Goal: Find specific page/section: Find specific page/section

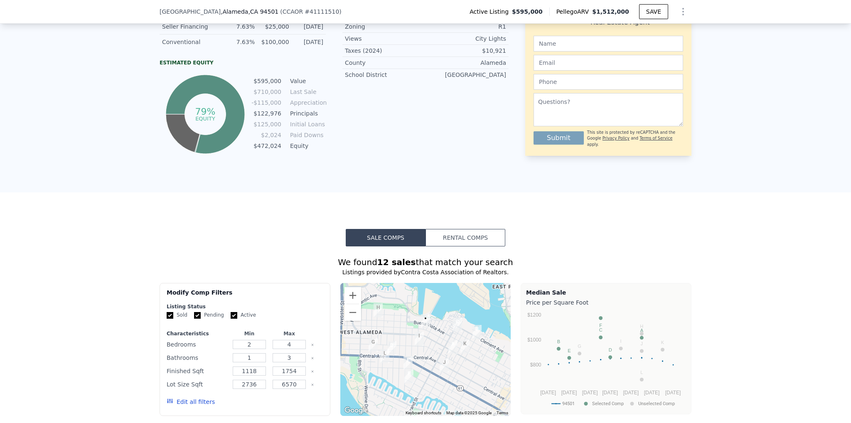
scroll to position [703, 0]
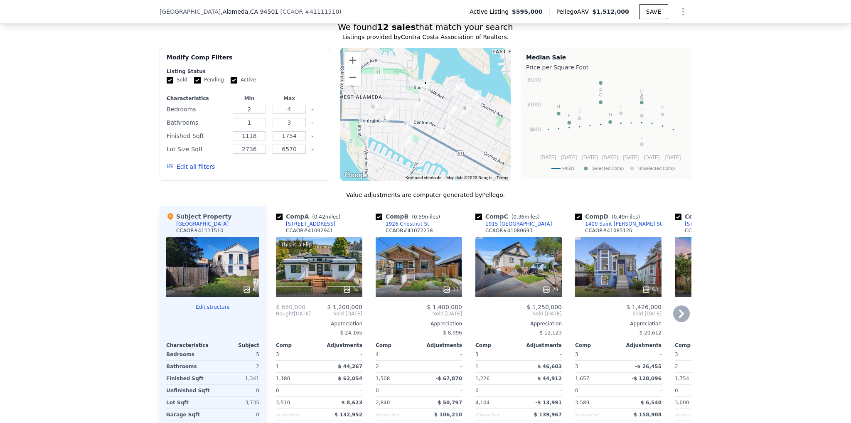
click at [683, 322] on icon at bounding box center [682, 314] width 17 height 17
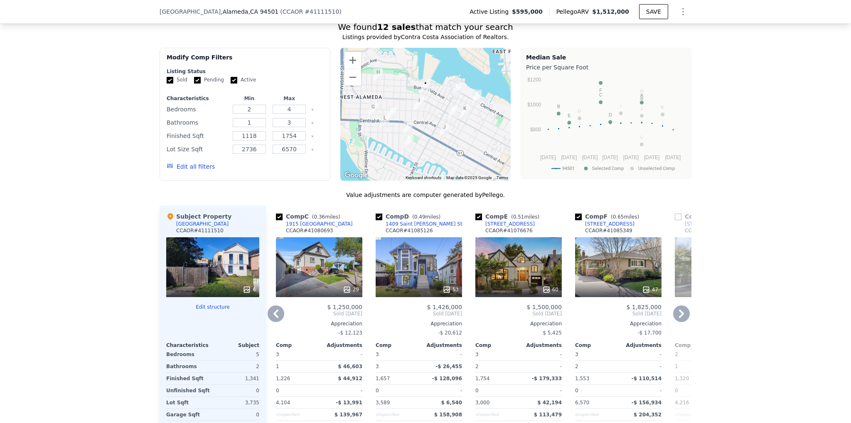
click at [682, 321] on icon at bounding box center [682, 314] width 17 height 17
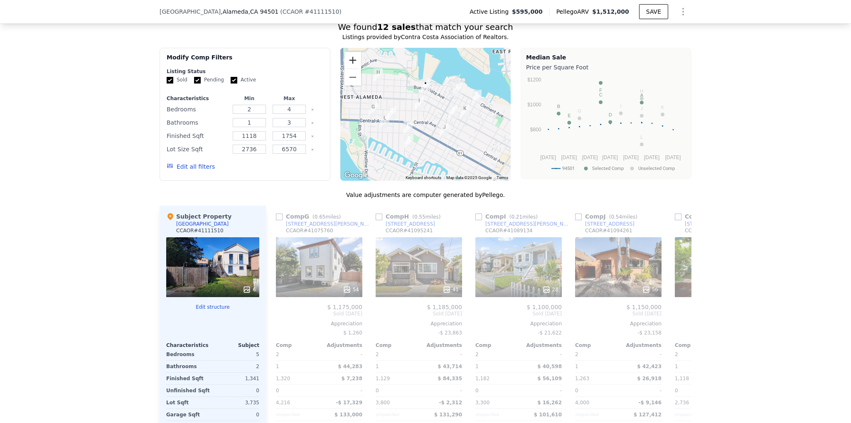
click at [350, 65] on button "Zoom in" at bounding box center [353, 60] width 17 height 17
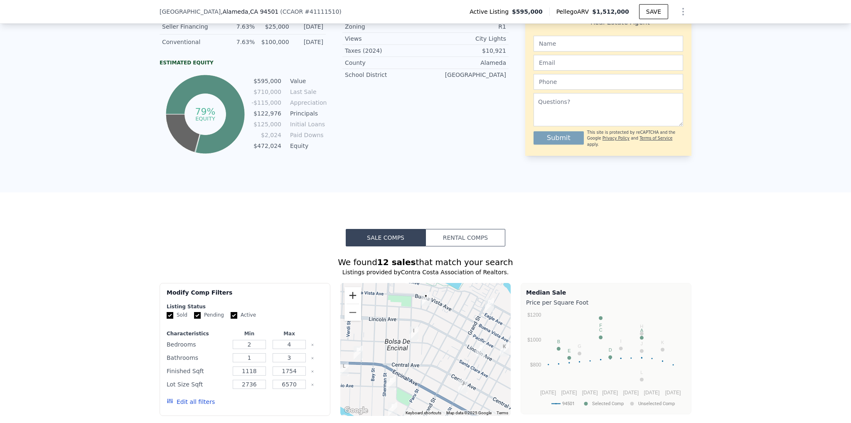
scroll to position [0, 0]
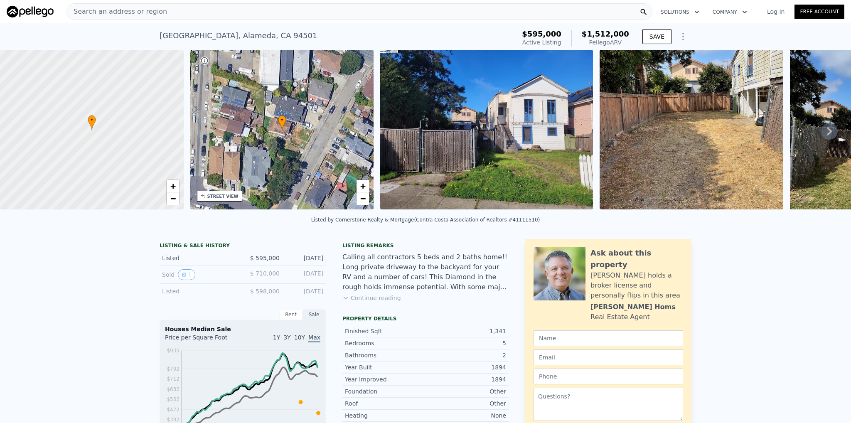
click at [249, 16] on div "Search an address or region" at bounding box center [360, 11] width 586 height 17
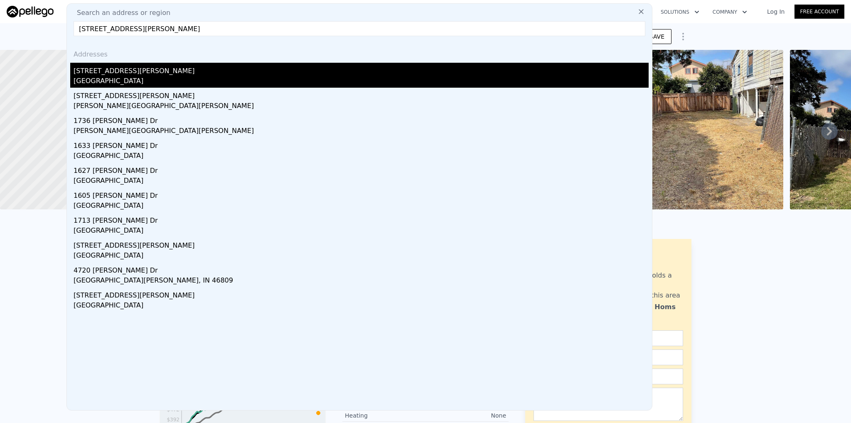
type input "6611 liggett dr"
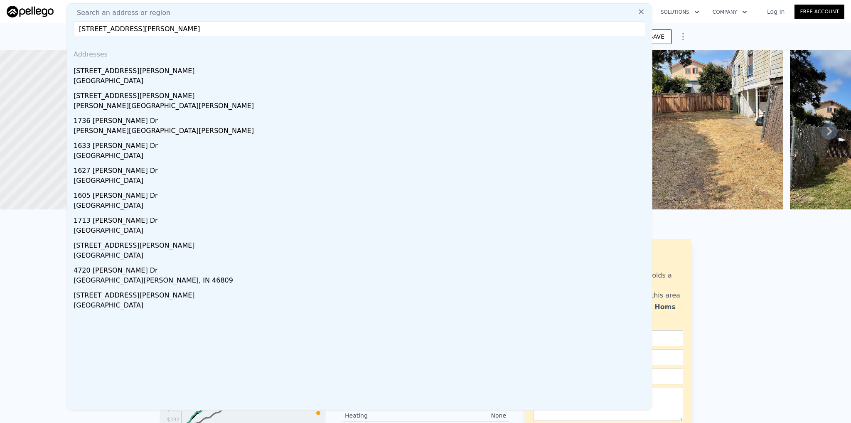
drag, startPoint x: 141, startPoint y: 74, endPoint x: 146, endPoint y: 73, distance: 5.1
click at [141, 74] on div "6611 Liggett Dr" at bounding box center [361, 69] width 575 height 13
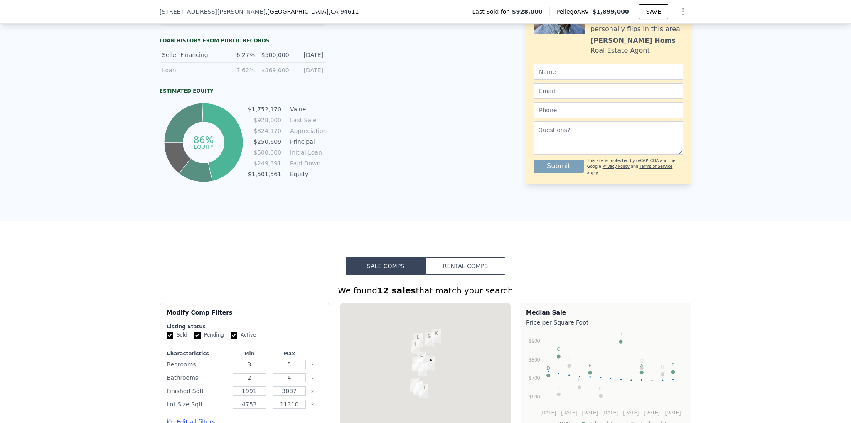
scroll to position [468, 0]
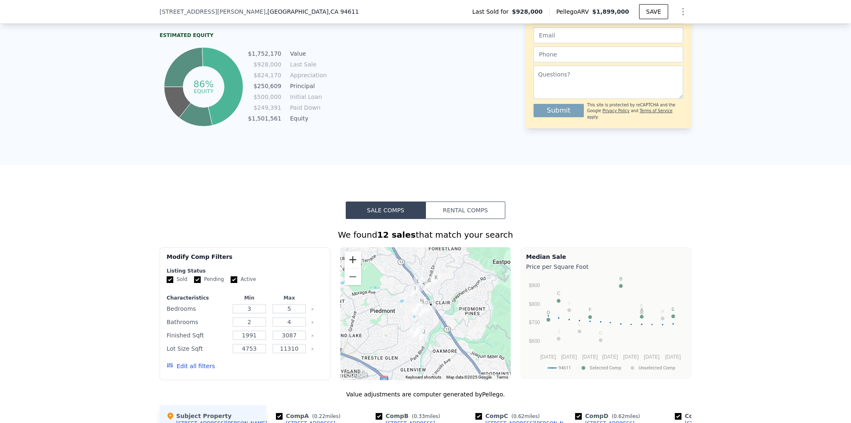
click at [352, 268] on button "Zoom in" at bounding box center [353, 260] width 17 height 17
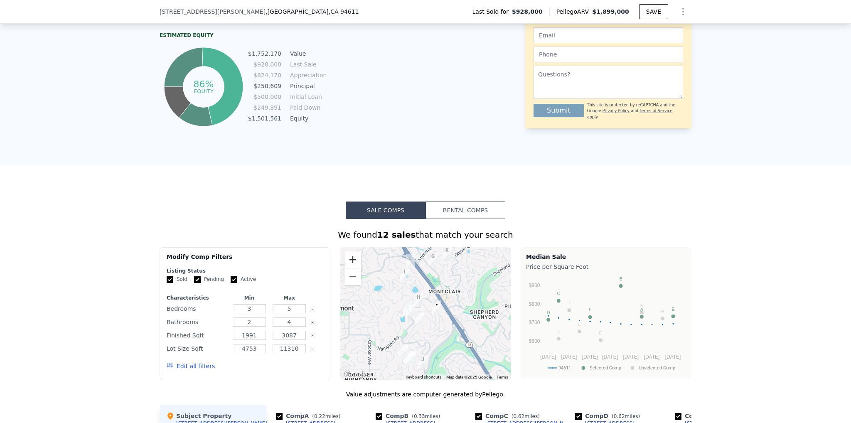
scroll to position [703, 0]
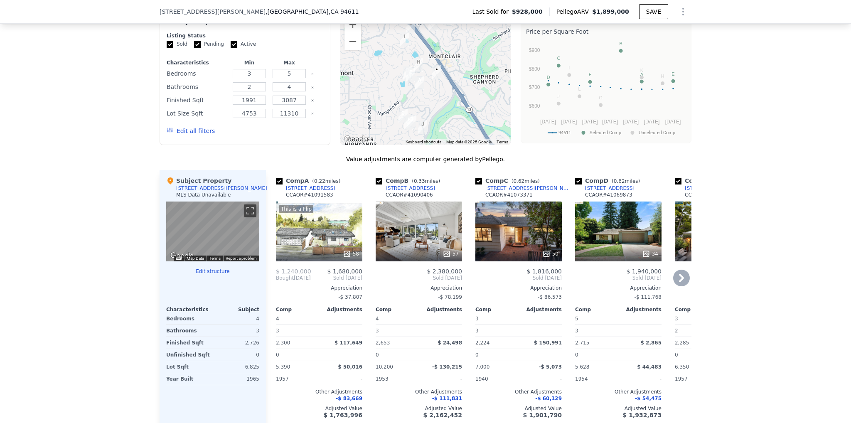
click at [680, 281] on icon at bounding box center [682, 278] width 17 height 17
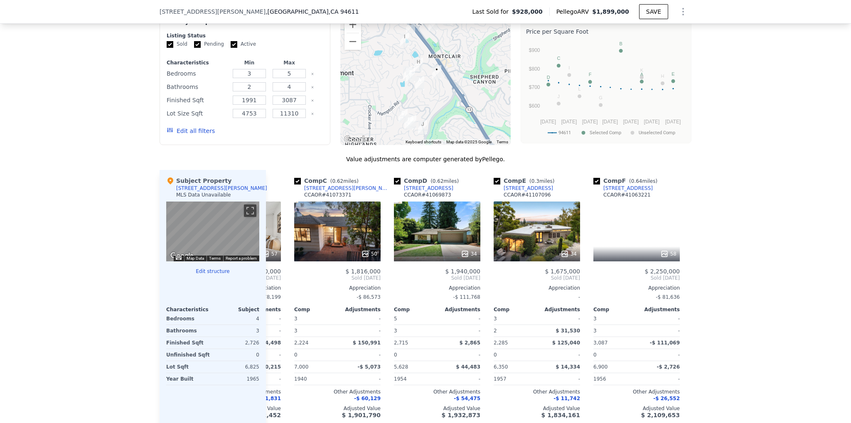
scroll to position [0, 200]
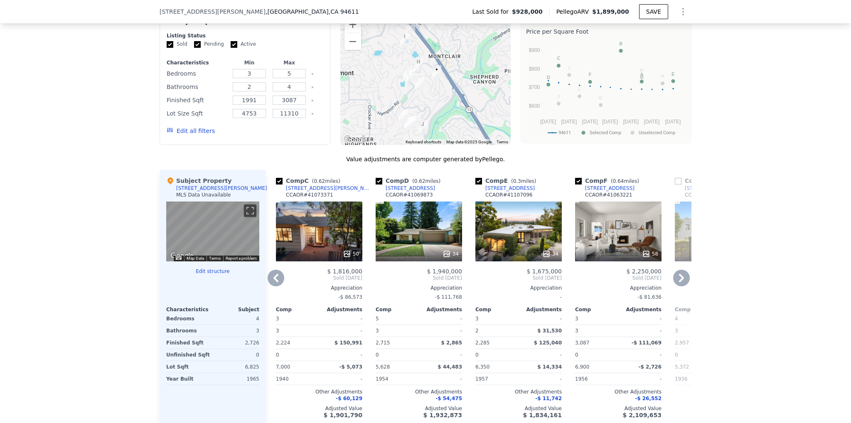
click at [273, 286] on icon at bounding box center [276, 278] width 17 height 17
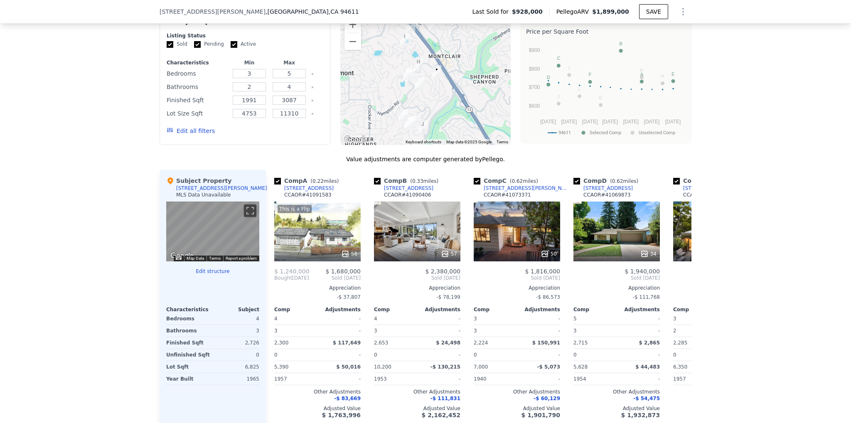
scroll to position [0, 0]
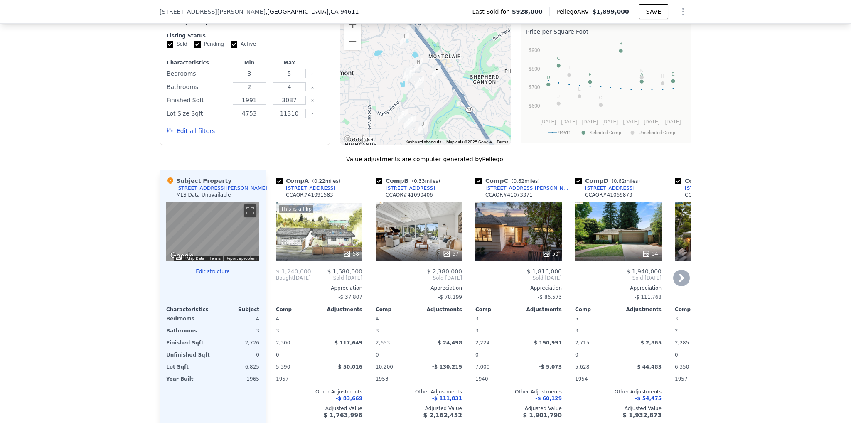
click at [682, 284] on icon at bounding box center [682, 278] width 17 height 17
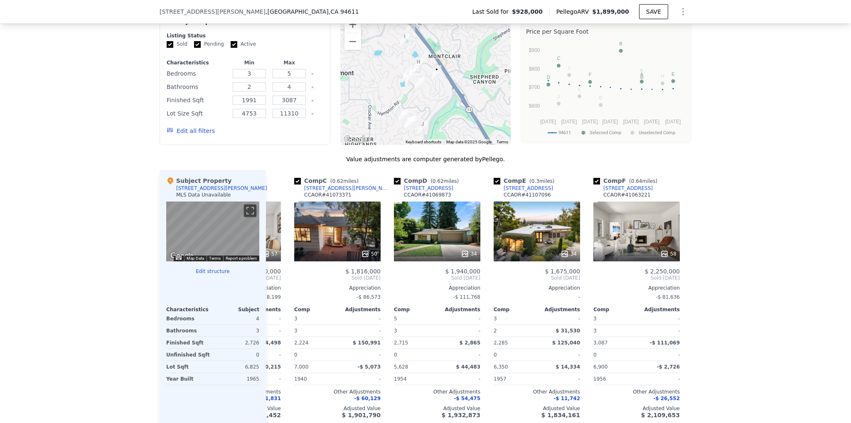
scroll to position [0, 200]
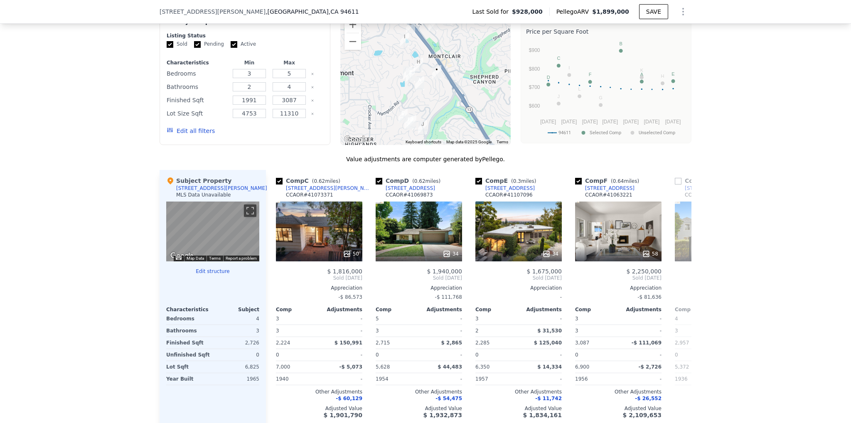
click at [682, 281] on span "Sold Feb 2025" at bounding box center [718, 278] width 86 height 7
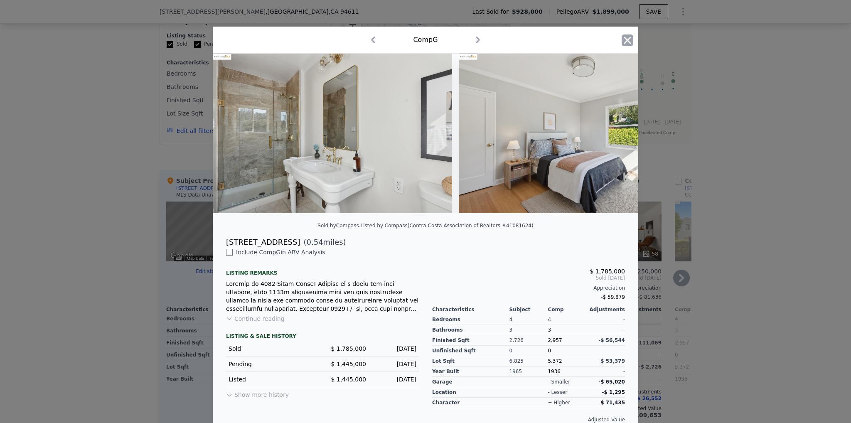
click at [625, 39] on icon "button" at bounding box center [627, 40] width 7 height 7
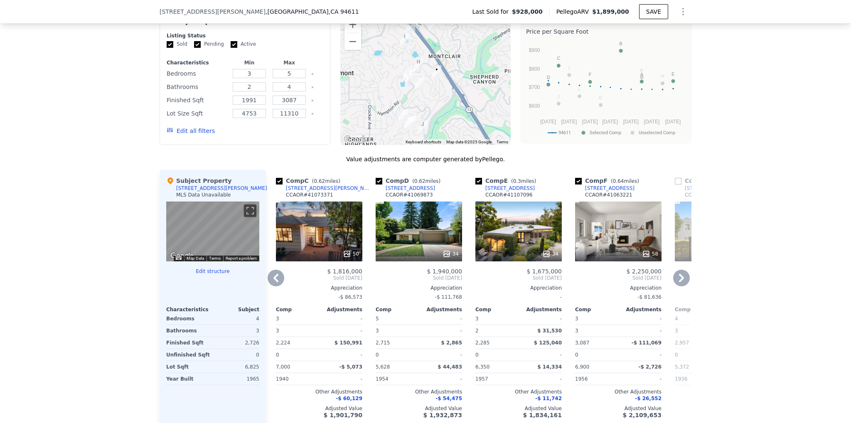
click at [677, 286] on icon at bounding box center [682, 278] width 17 height 17
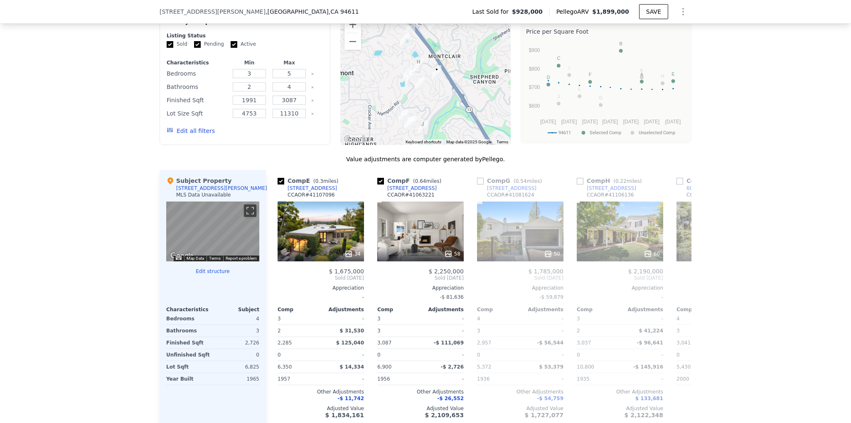
scroll to position [0, 399]
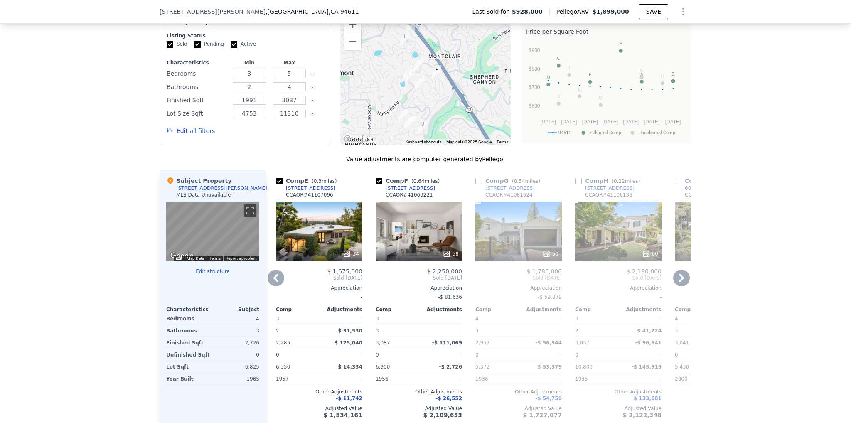
click at [614, 240] on div "60" at bounding box center [618, 232] width 86 height 60
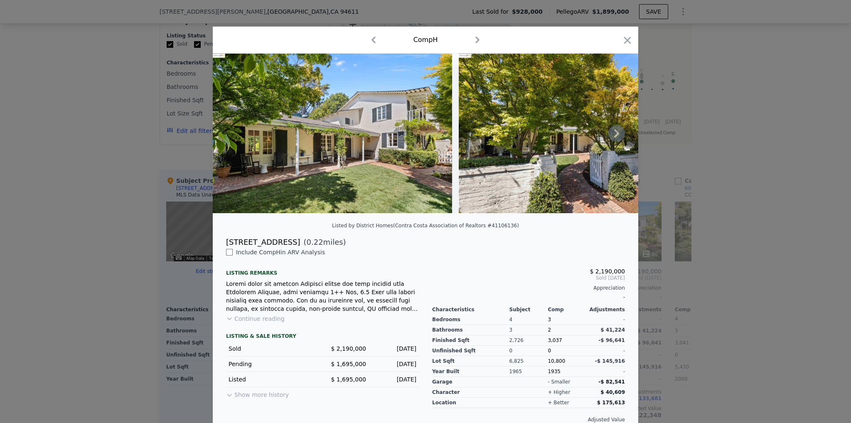
click at [613, 136] on icon at bounding box center [617, 133] width 17 height 17
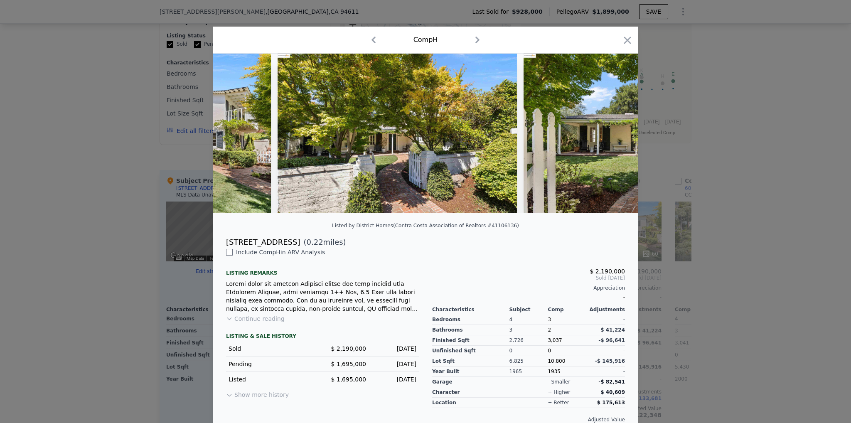
scroll to position [0, 200]
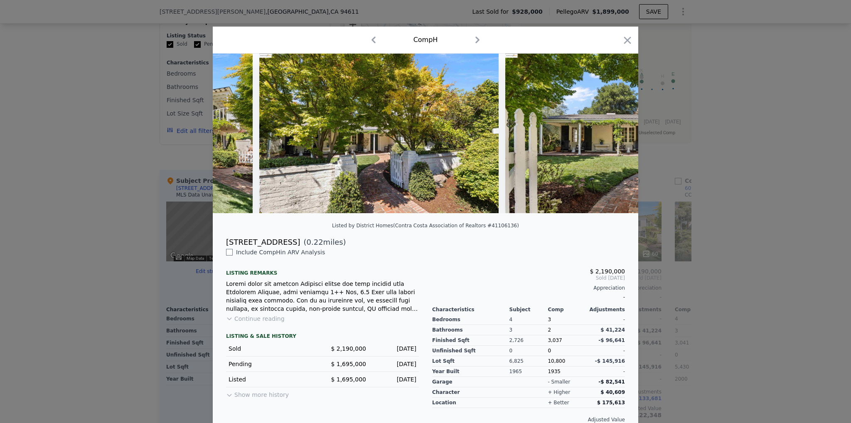
click at [613, 136] on img at bounding box center [625, 134] width 239 height 160
click at [614, 138] on icon at bounding box center [616, 133] width 5 height 8
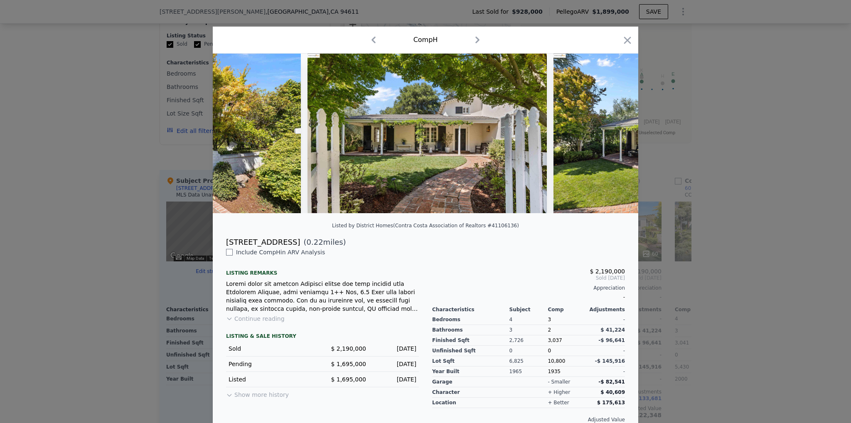
scroll to position [0, 399]
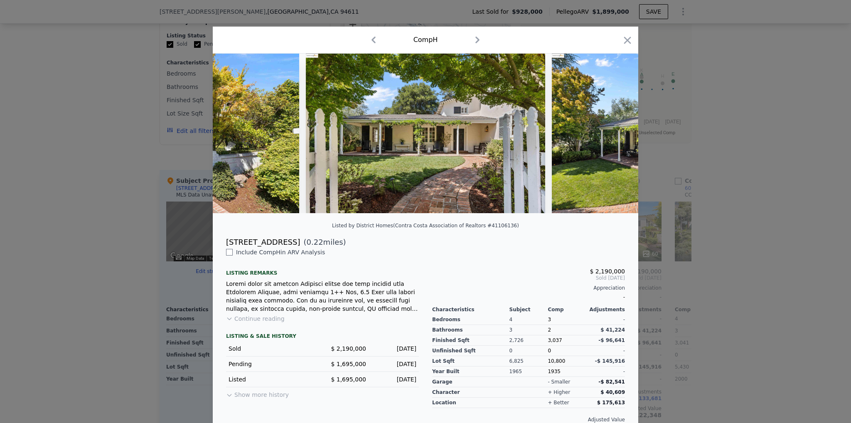
click at [614, 138] on img at bounding box center [671, 134] width 239 height 160
click at [614, 138] on icon at bounding box center [616, 133] width 5 height 8
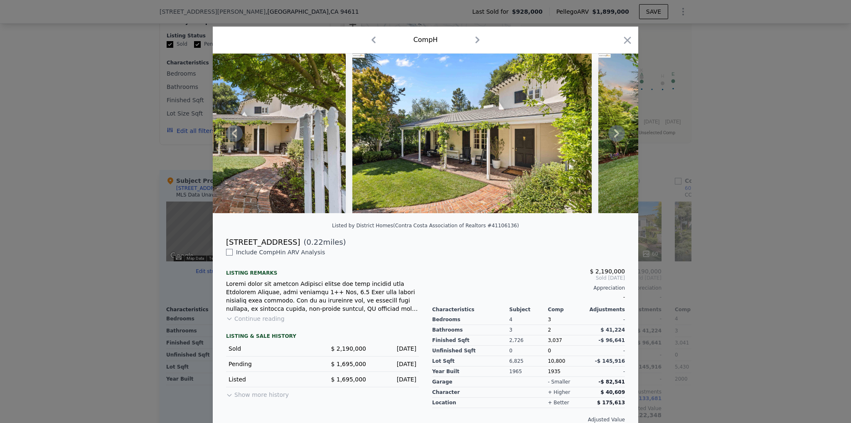
click at [612, 136] on icon at bounding box center [617, 133] width 17 height 17
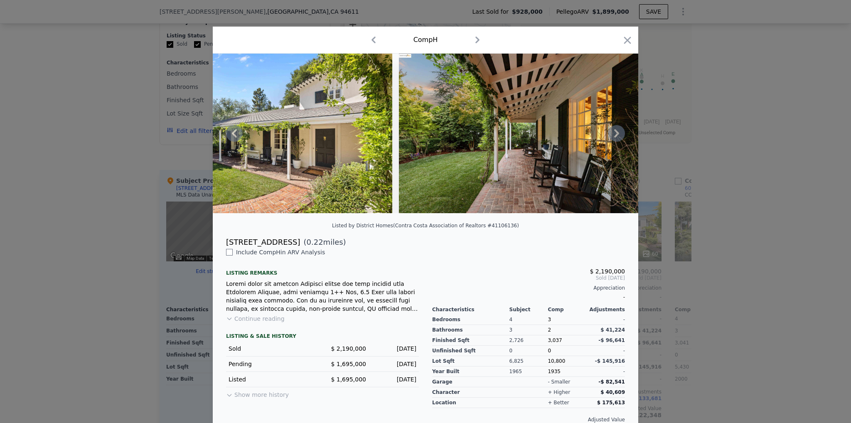
click at [609, 138] on icon at bounding box center [617, 133] width 17 height 17
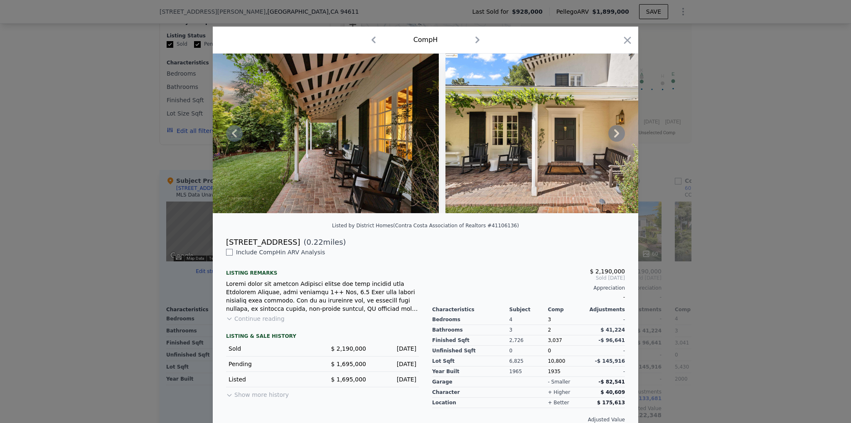
click at [610, 138] on icon at bounding box center [617, 133] width 17 height 17
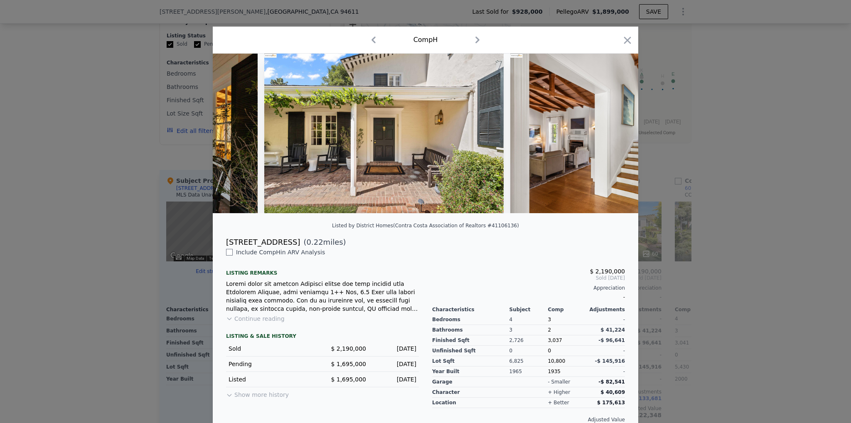
scroll to position [0, 1197]
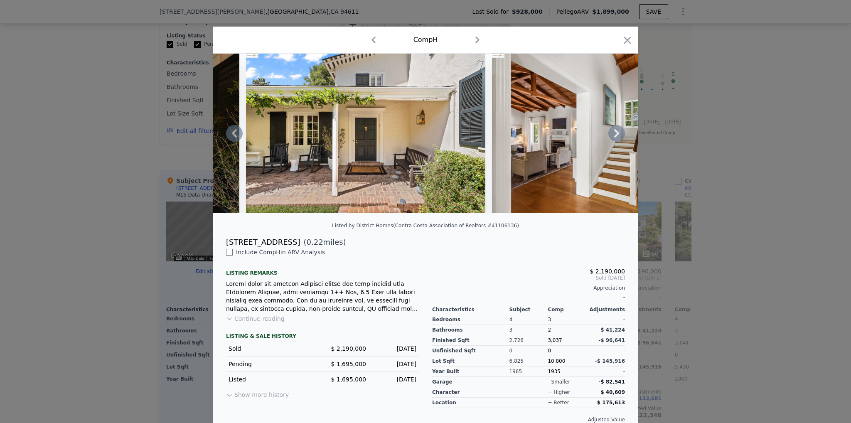
click at [609, 140] on icon at bounding box center [617, 133] width 17 height 17
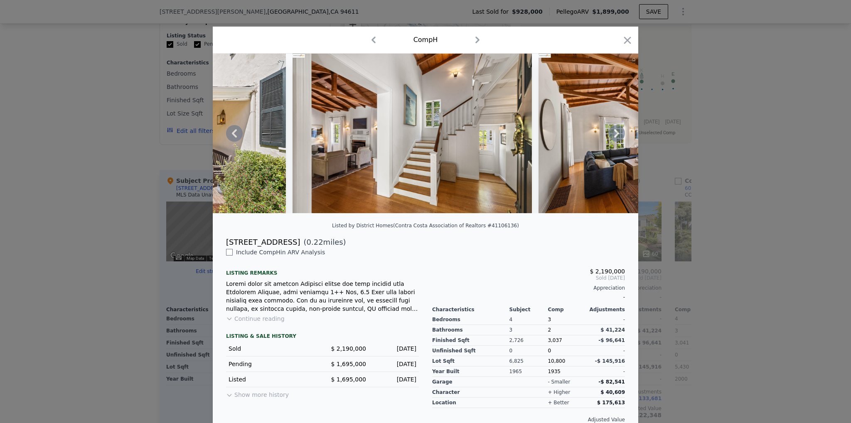
click at [609, 140] on icon at bounding box center [617, 133] width 17 height 17
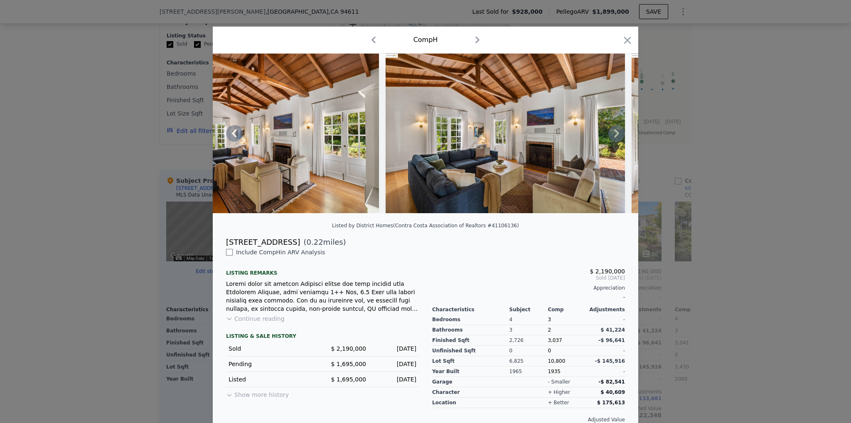
click at [610, 138] on icon at bounding box center [617, 133] width 17 height 17
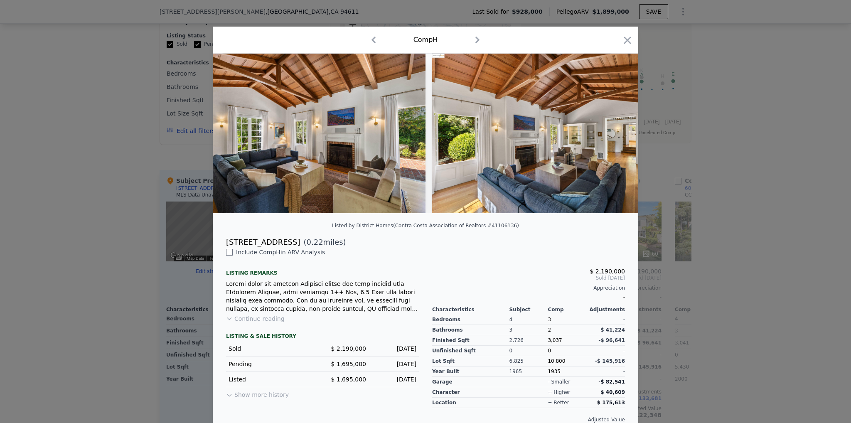
click at [679, 138] on img at bounding box center [798, 134] width 239 height 160
click at [610, 138] on icon at bounding box center [617, 133] width 17 height 17
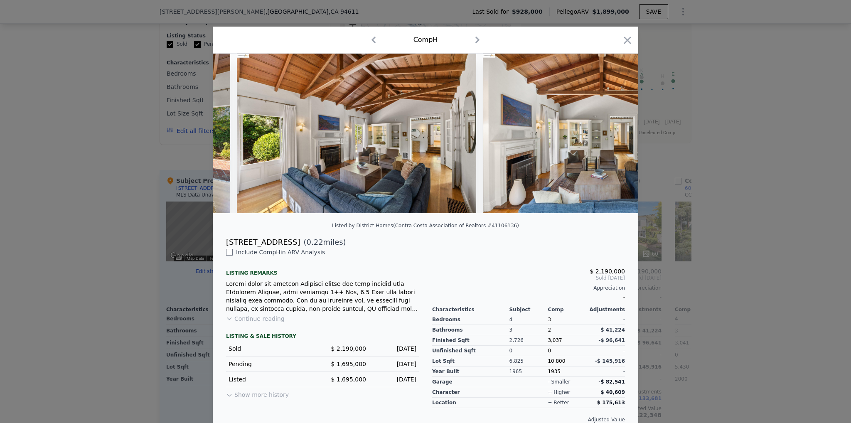
scroll to position [0, 2195]
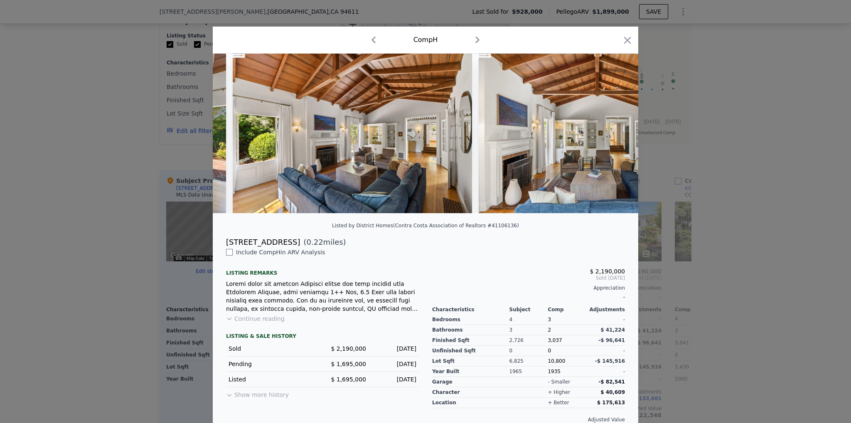
click at [610, 138] on div at bounding box center [426, 134] width 426 height 160
click at [614, 138] on icon at bounding box center [616, 133] width 5 height 8
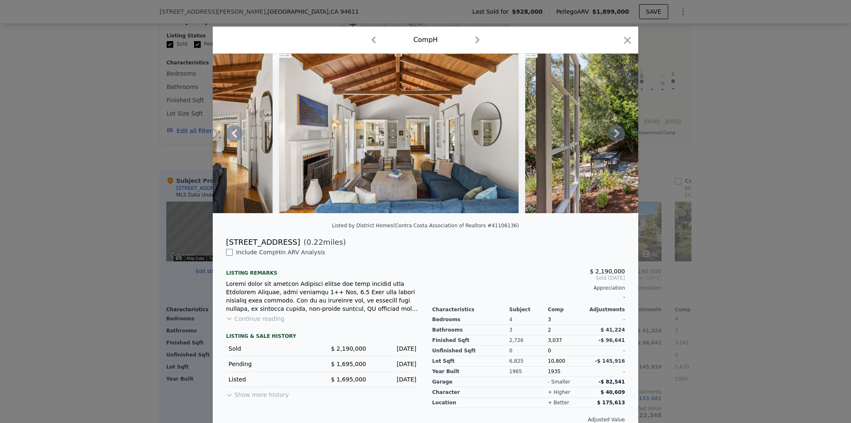
click at [617, 140] on icon at bounding box center [617, 133] width 17 height 17
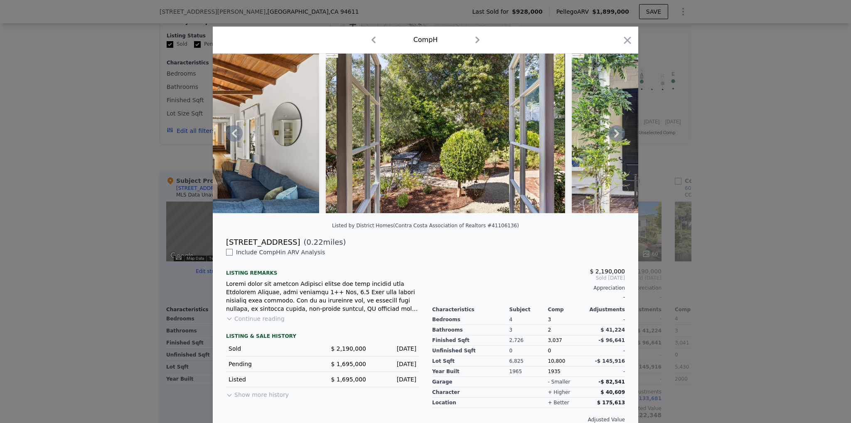
click at [615, 140] on icon at bounding box center [617, 133] width 17 height 17
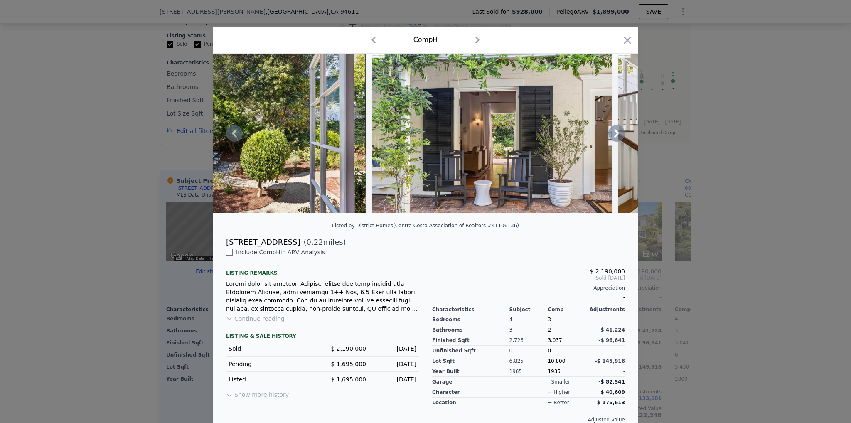
click at [615, 138] on icon at bounding box center [616, 133] width 5 height 8
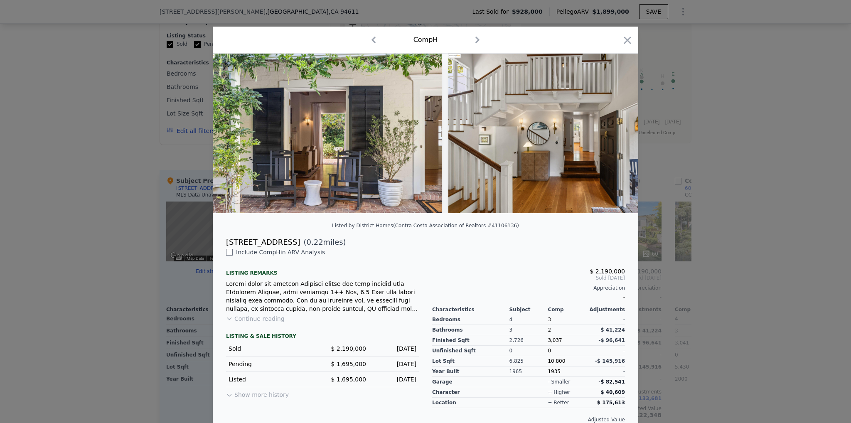
scroll to position [0, 2993]
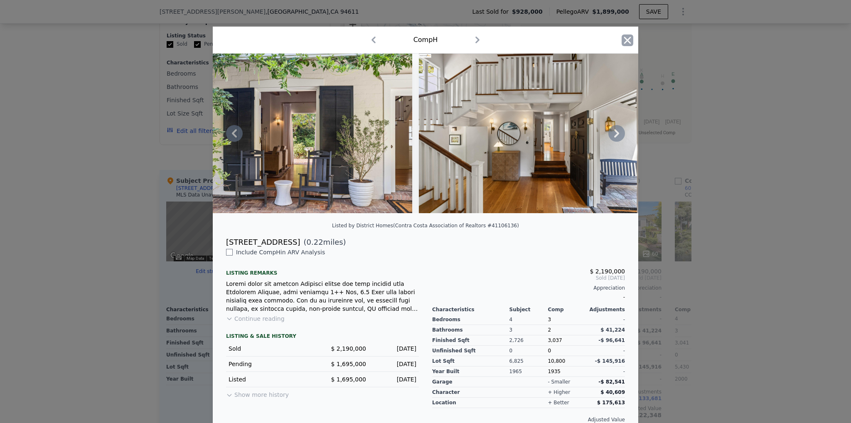
click at [625, 39] on icon "button" at bounding box center [627, 40] width 7 height 7
